Goal: Find specific page/section: Find specific page/section

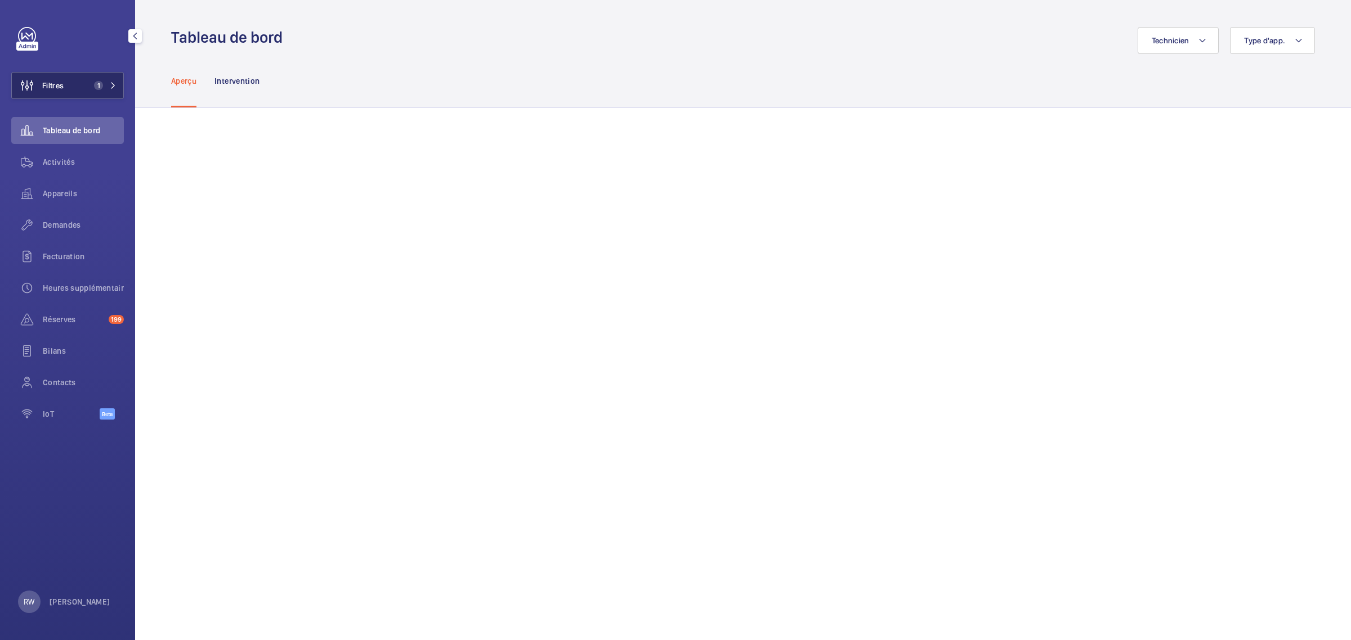
click at [86, 90] on button "Filtres 1" at bounding box center [67, 85] width 113 height 27
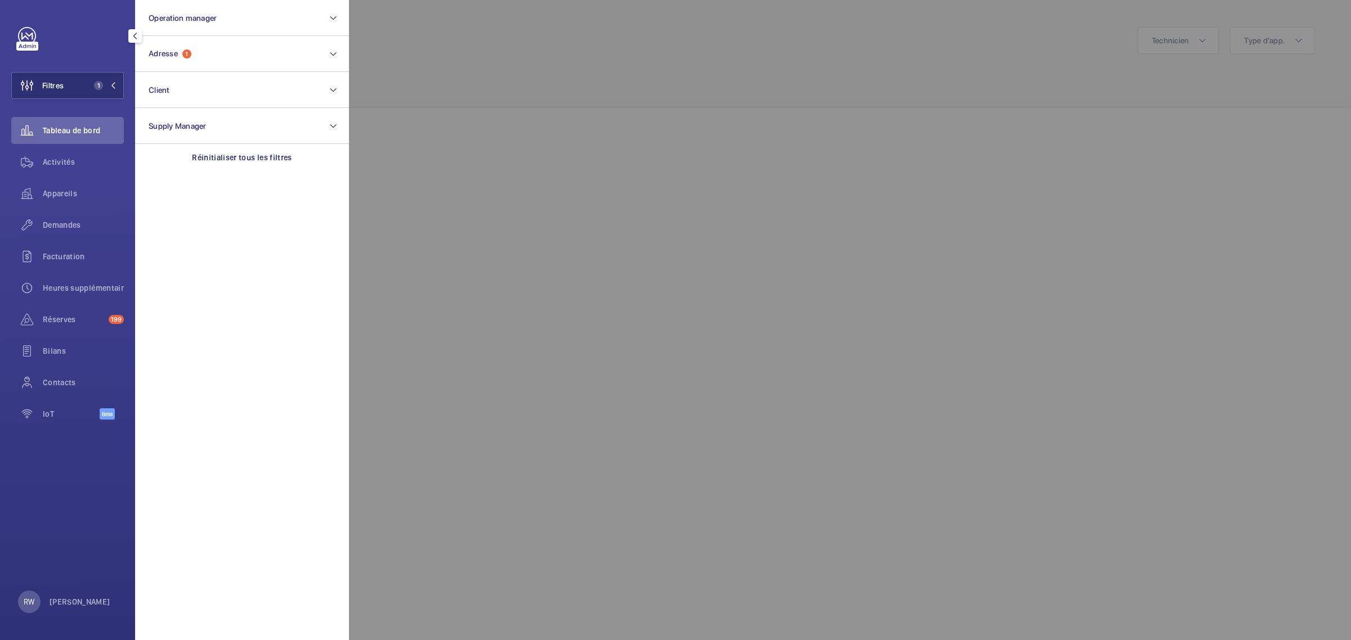
click at [97, 35] on div at bounding box center [71, 36] width 106 height 18
click at [64, 383] on span "Contacts" at bounding box center [83, 382] width 81 height 11
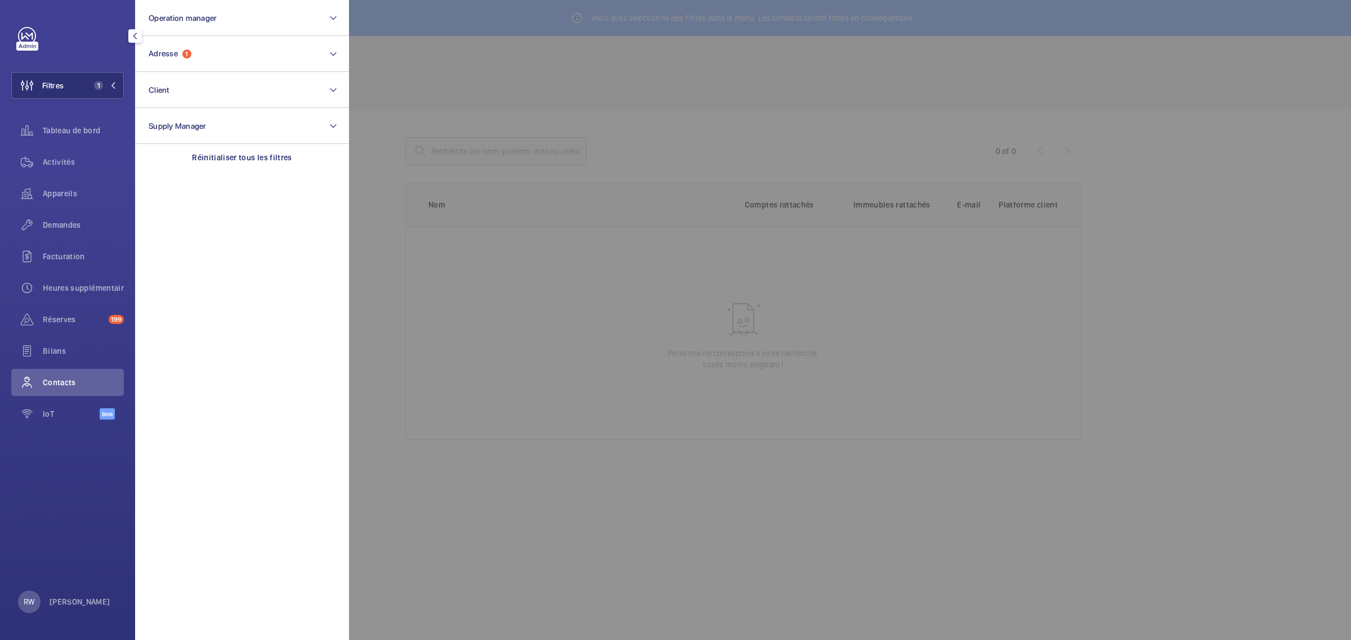
click at [533, 72] on div at bounding box center [1024, 320] width 1351 height 640
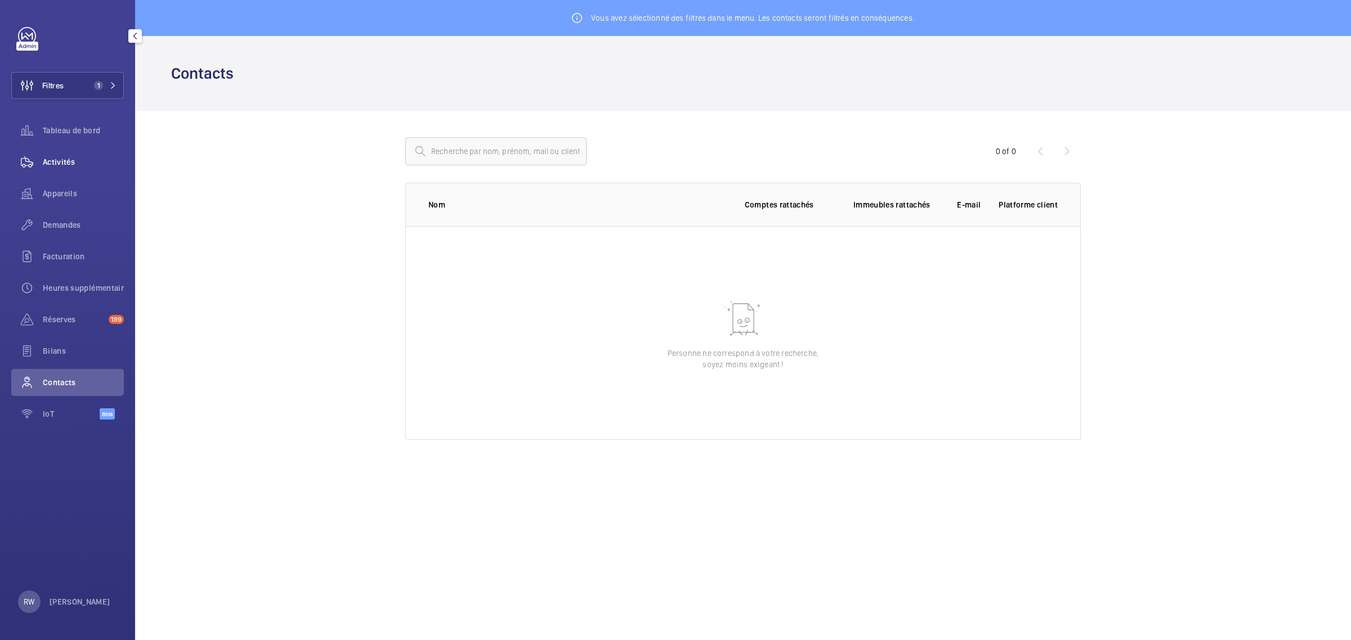
click at [37, 166] on wm-front-icon-button at bounding box center [27, 162] width 32 height 27
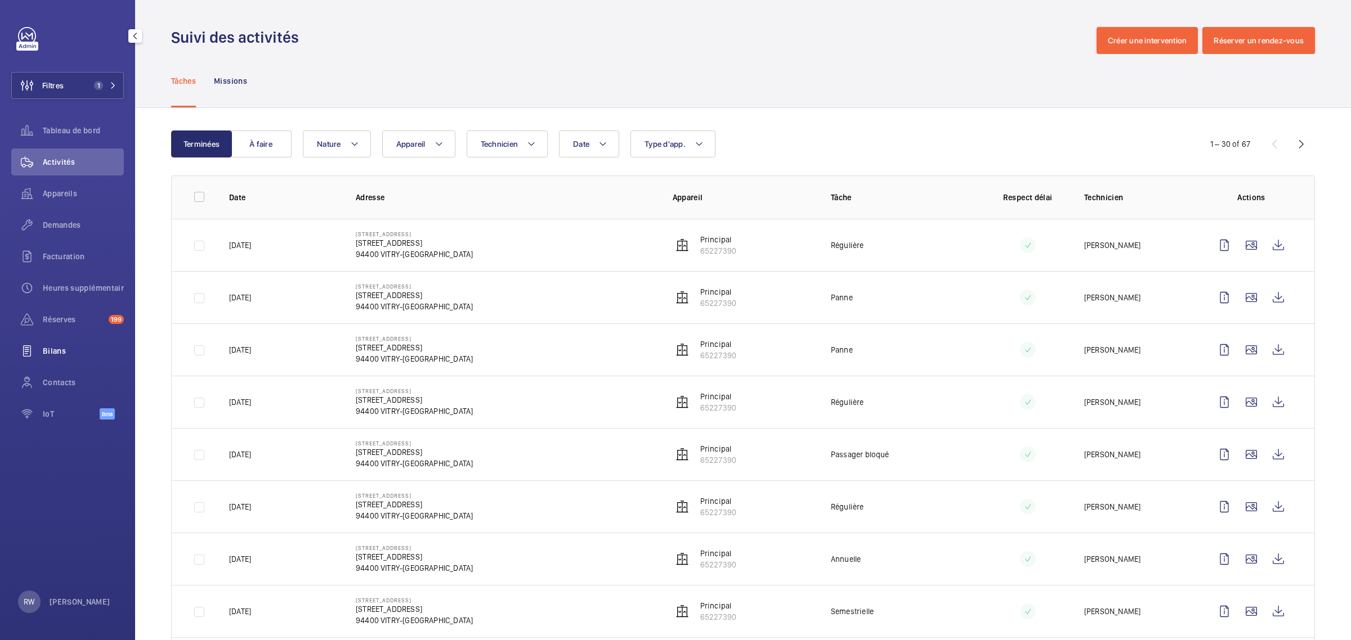
click at [53, 347] on span "Bilans" at bounding box center [83, 351] width 81 height 11
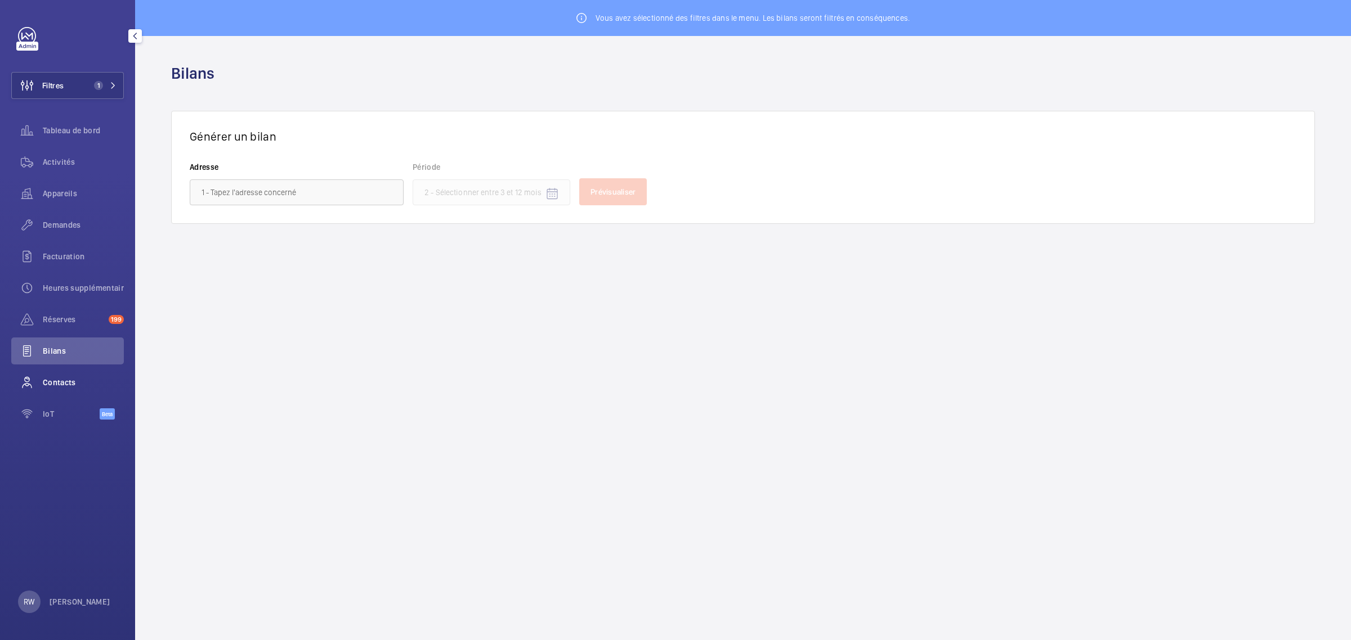
click at [71, 392] on div "Contacts" at bounding box center [67, 382] width 113 height 27
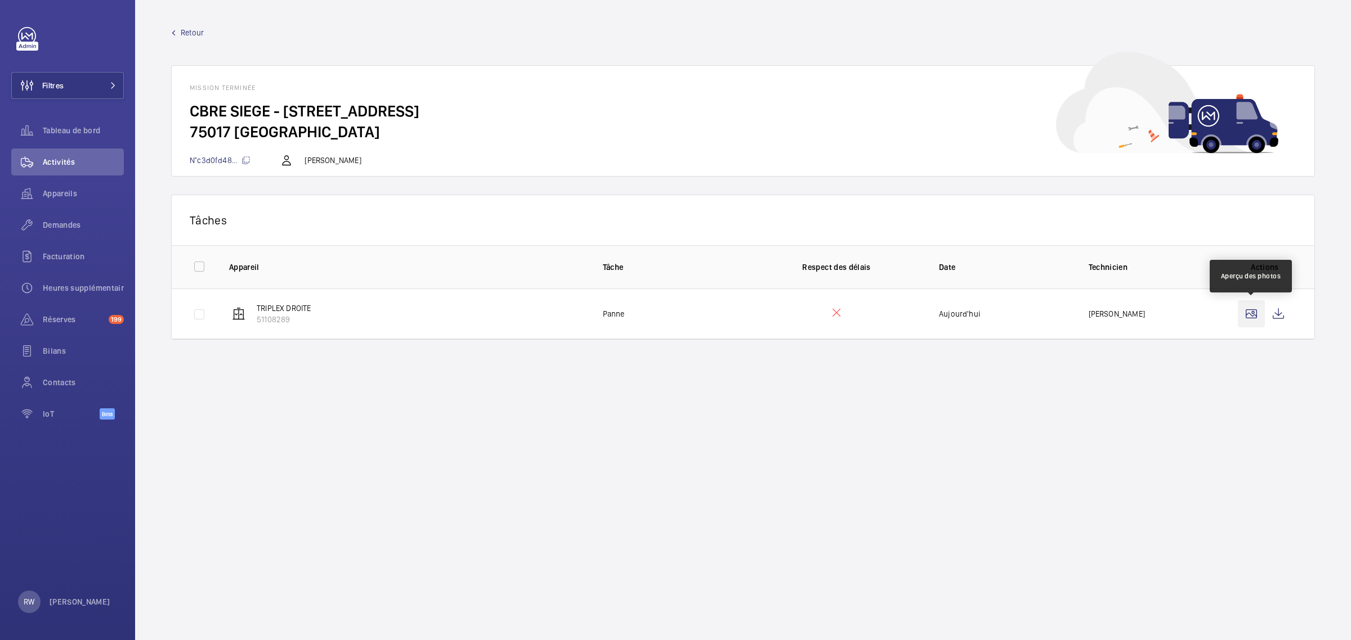
click at [1248, 315] on wm-front-icon-button at bounding box center [1250, 313] width 27 height 27
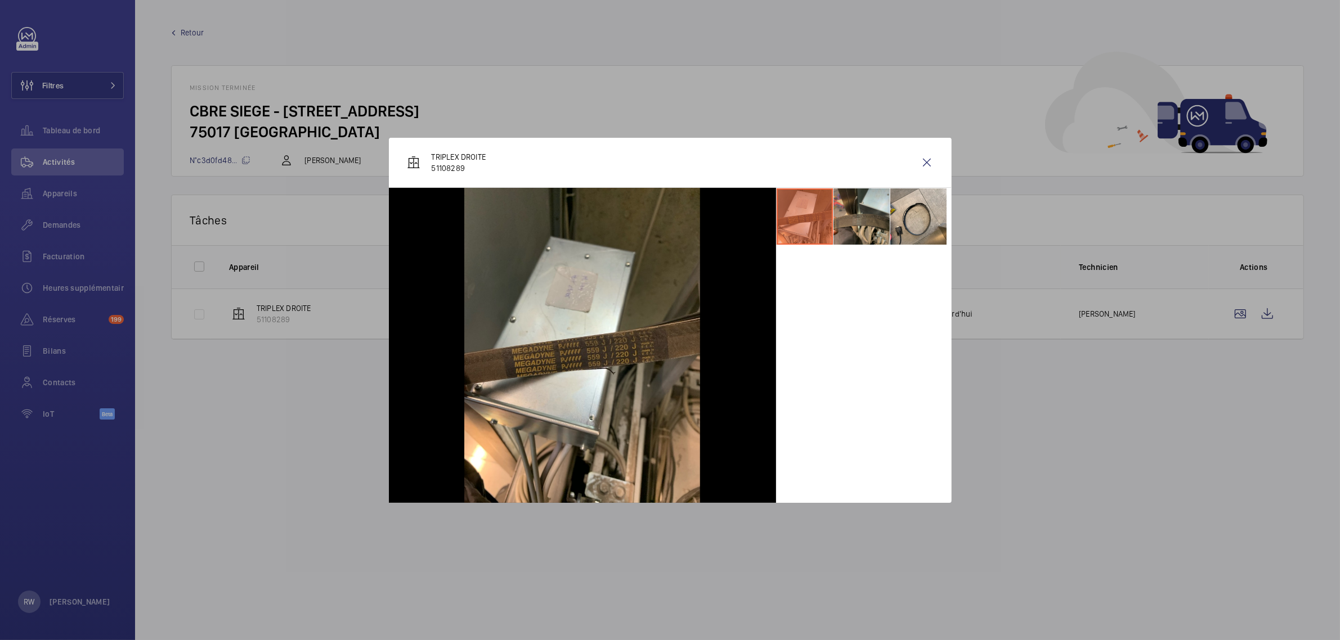
click at [853, 231] on li at bounding box center [861, 217] width 56 height 56
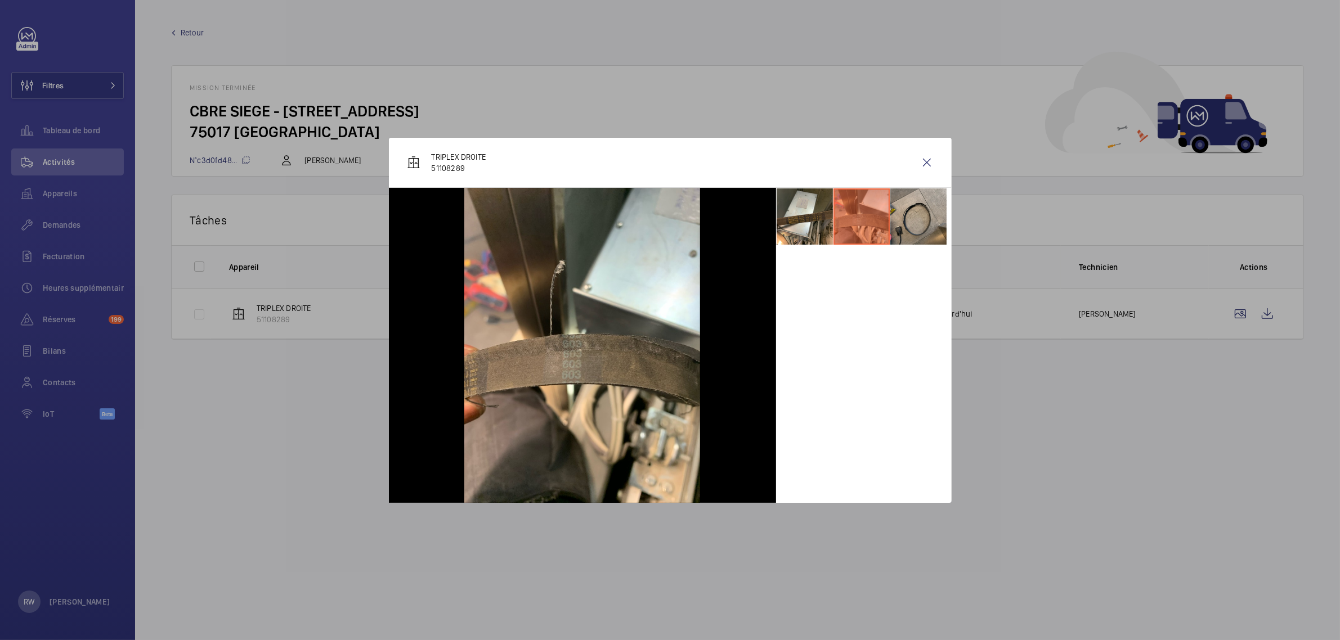
click at [898, 221] on li at bounding box center [918, 217] width 56 height 56
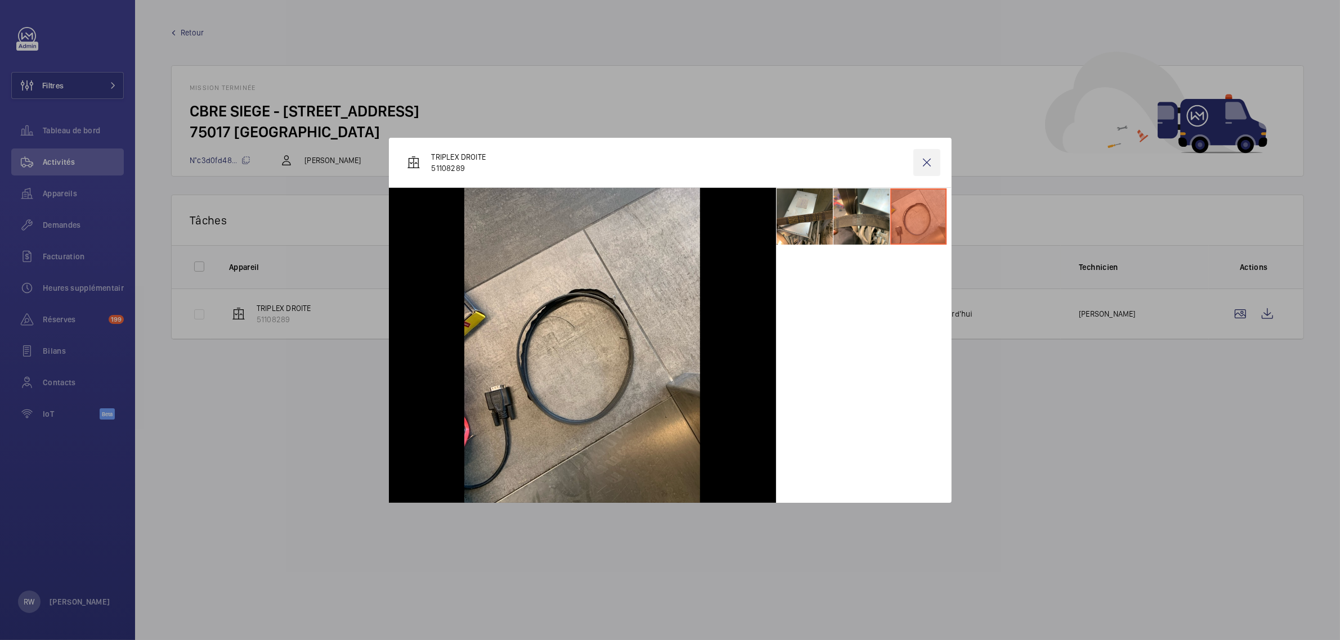
click at [921, 160] on wm-front-icon-button at bounding box center [926, 162] width 27 height 27
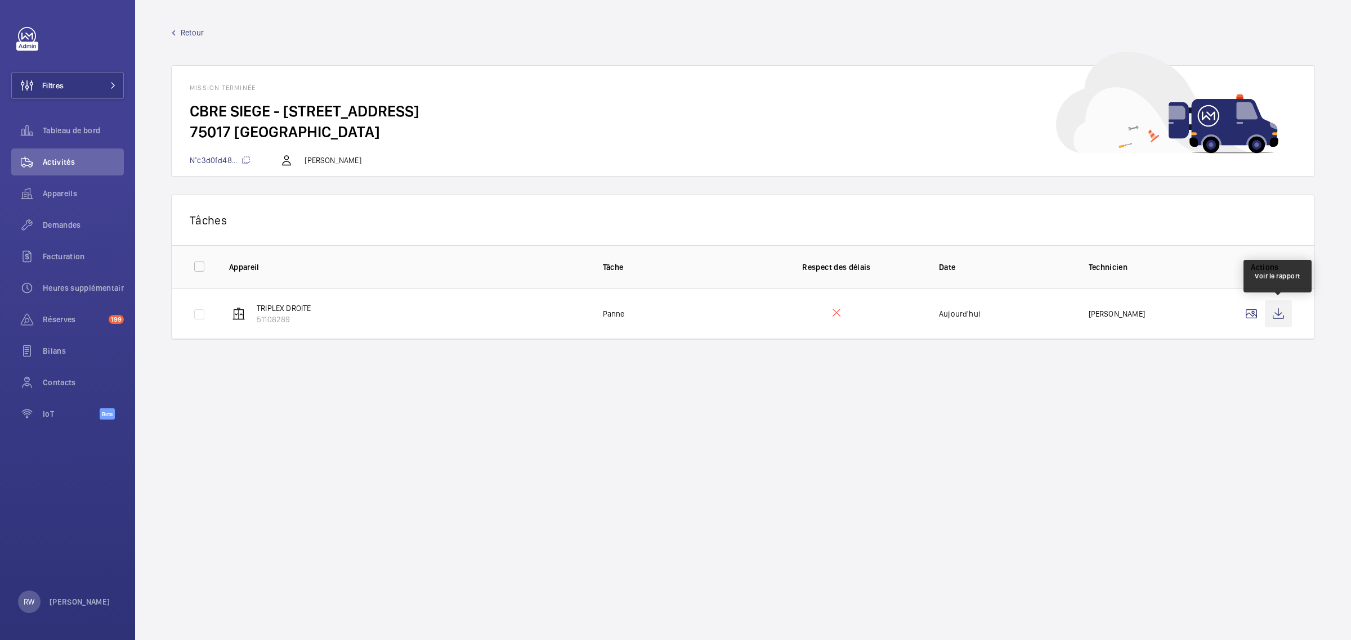
click at [1275, 320] on wm-front-icon-button at bounding box center [1277, 313] width 27 height 27
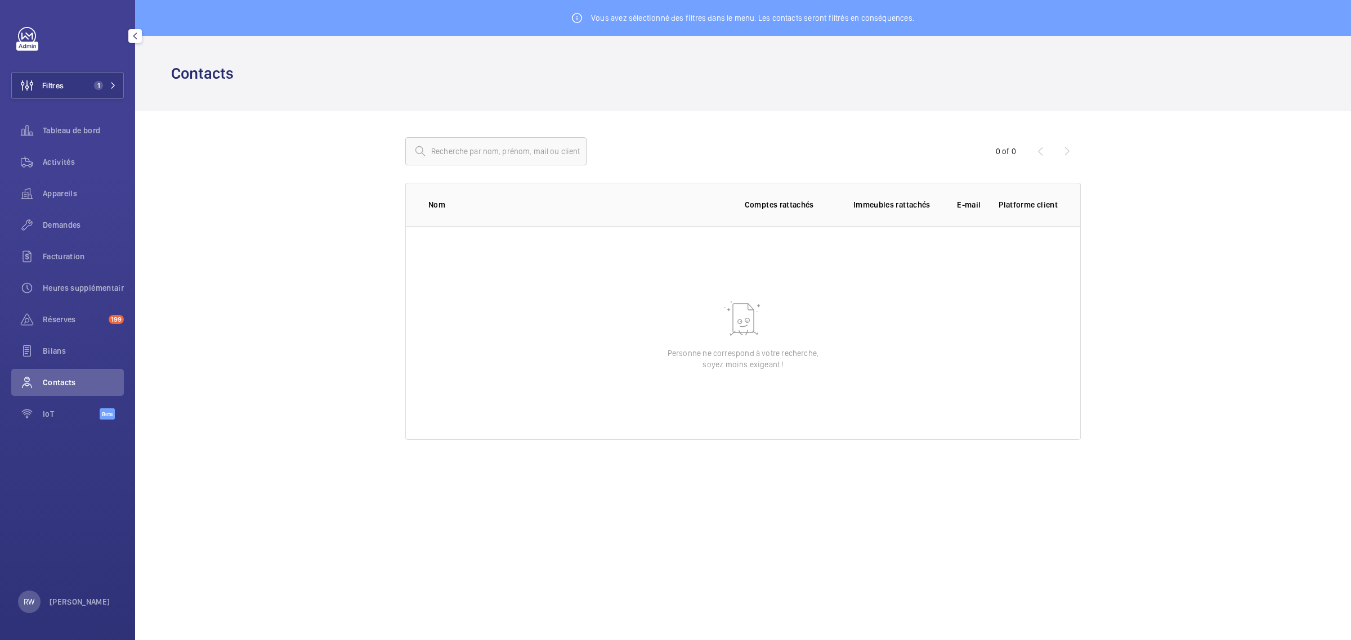
click at [26, 33] on link at bounding box center [27, 36] width 18 height 18
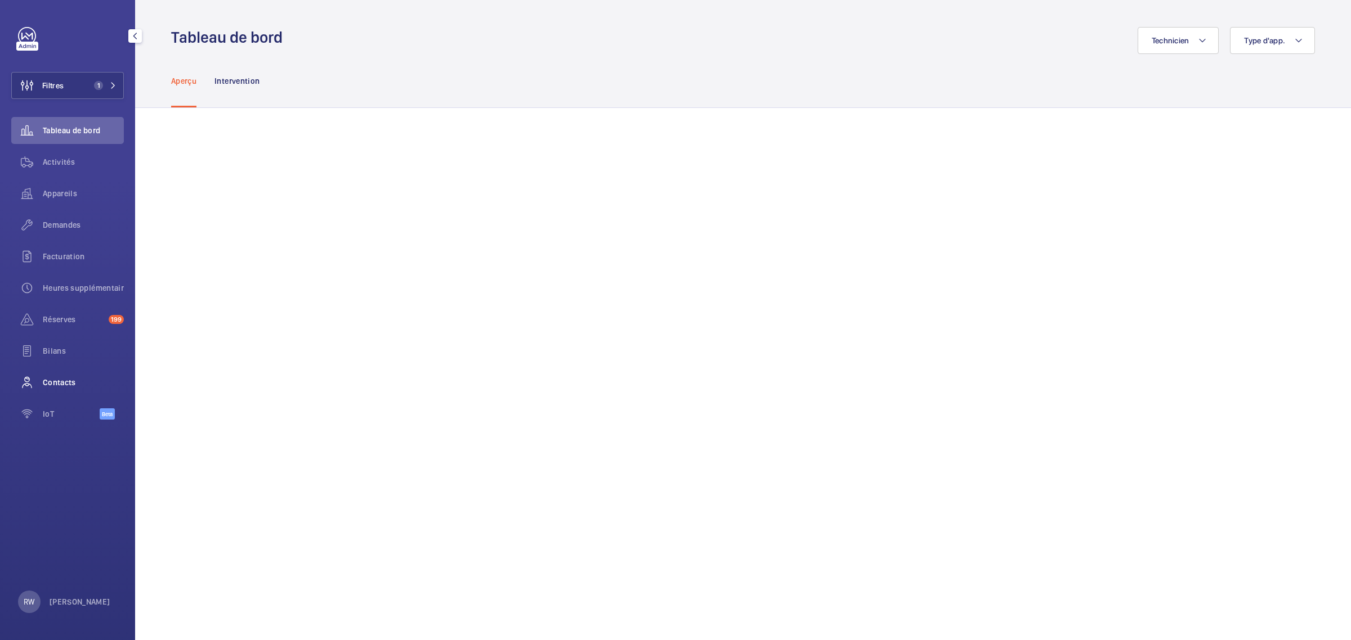
click at [57, 382] on span "Contacts" at bounding box center [83, 382] width 81 height 11
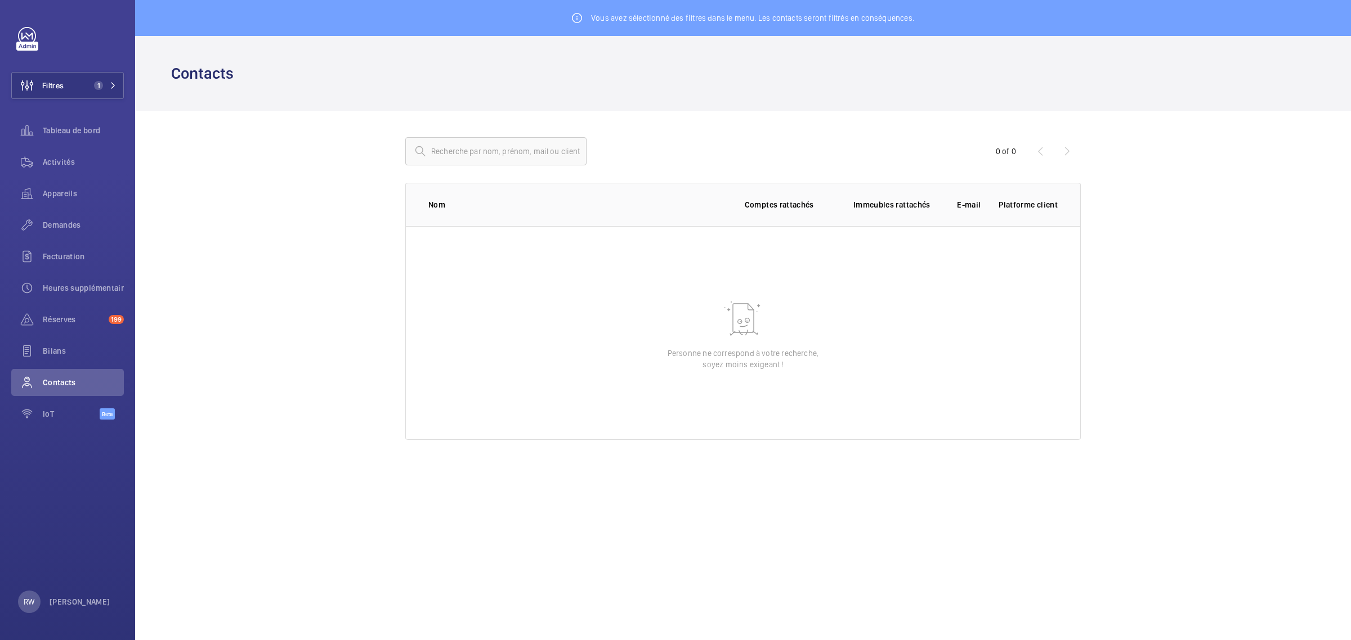
click at [264, 277] on wm-front-admin-customers "Vous avez sélectionné des filtres dans le menu. Les contacts seront filtrés en …" at bounding box center [742, 233] width 1215 height 467
